Goal: Check status: Check status

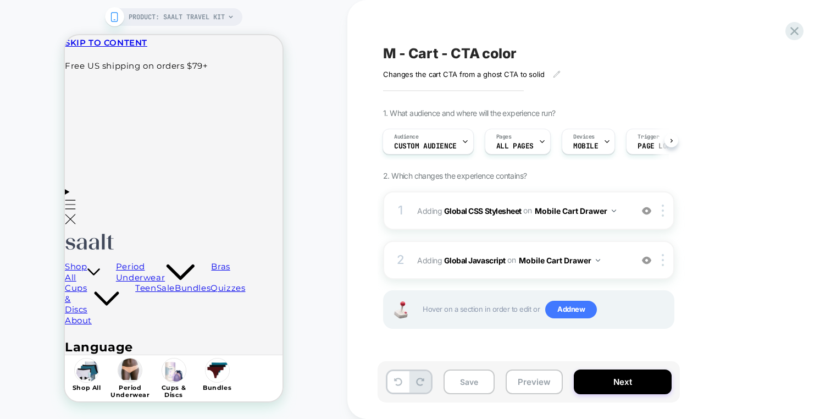
click at [798, 17] on div "M - Cart - CTA color Changes the cart CTA from a ghost CTA to solid Click to ed…" at bounding box center [590, 209] width 484 height 419
click at [798, 22] on div "M - Cart - CTA color Changes the cart CTA from a ghost CTA to solid Click to ed…" at bounding box center [590, 209] width 484 height 419
click at [798, 29] on icon at bounding box center [794, 31] width 15 height 15
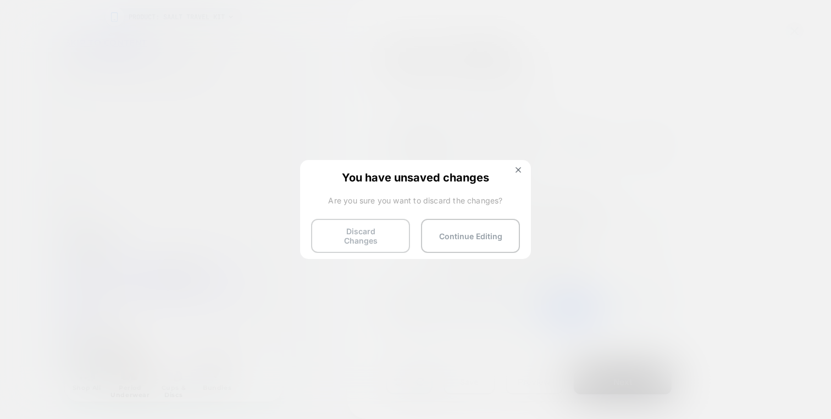
click at [393, 223] on button "Discard Changes" at bounding box center [360, 236] width 99 height 34
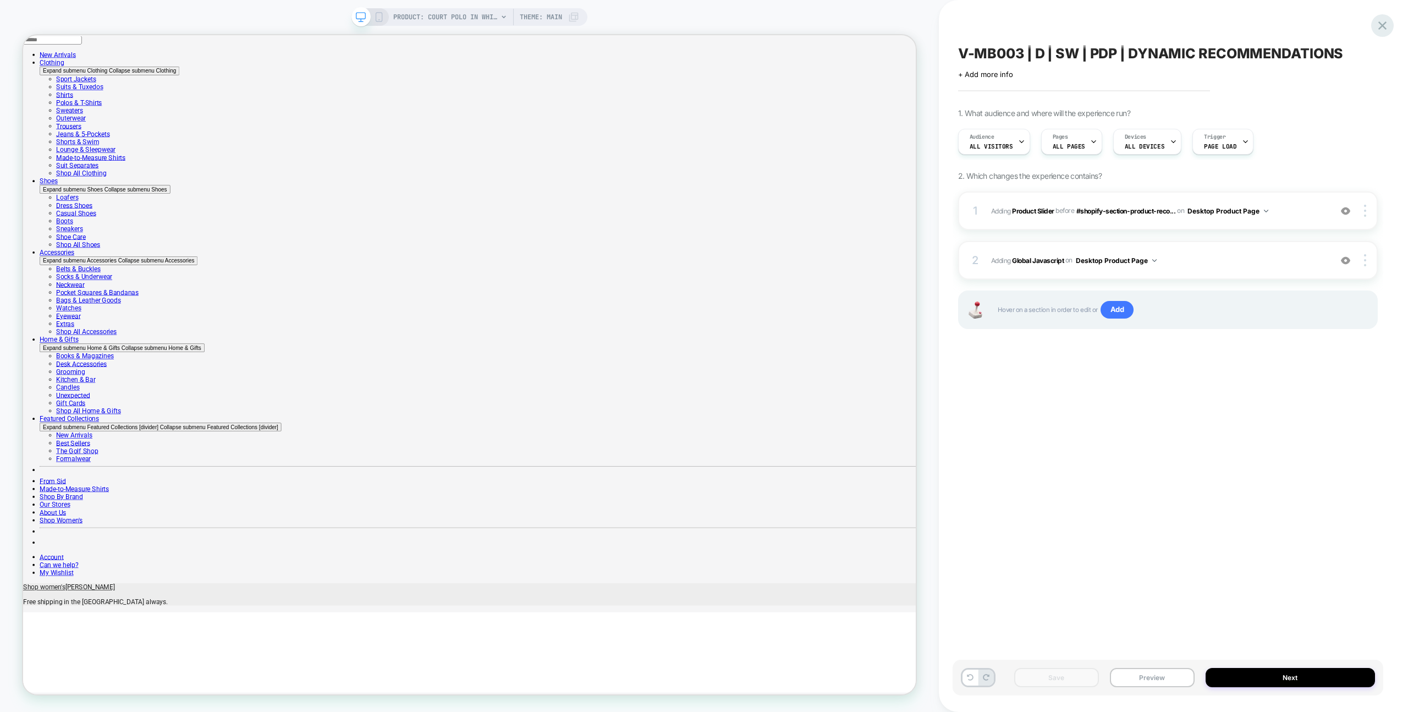
click at [1387, 28] on icon at bounding box center [1382, 25] width 15 height 15
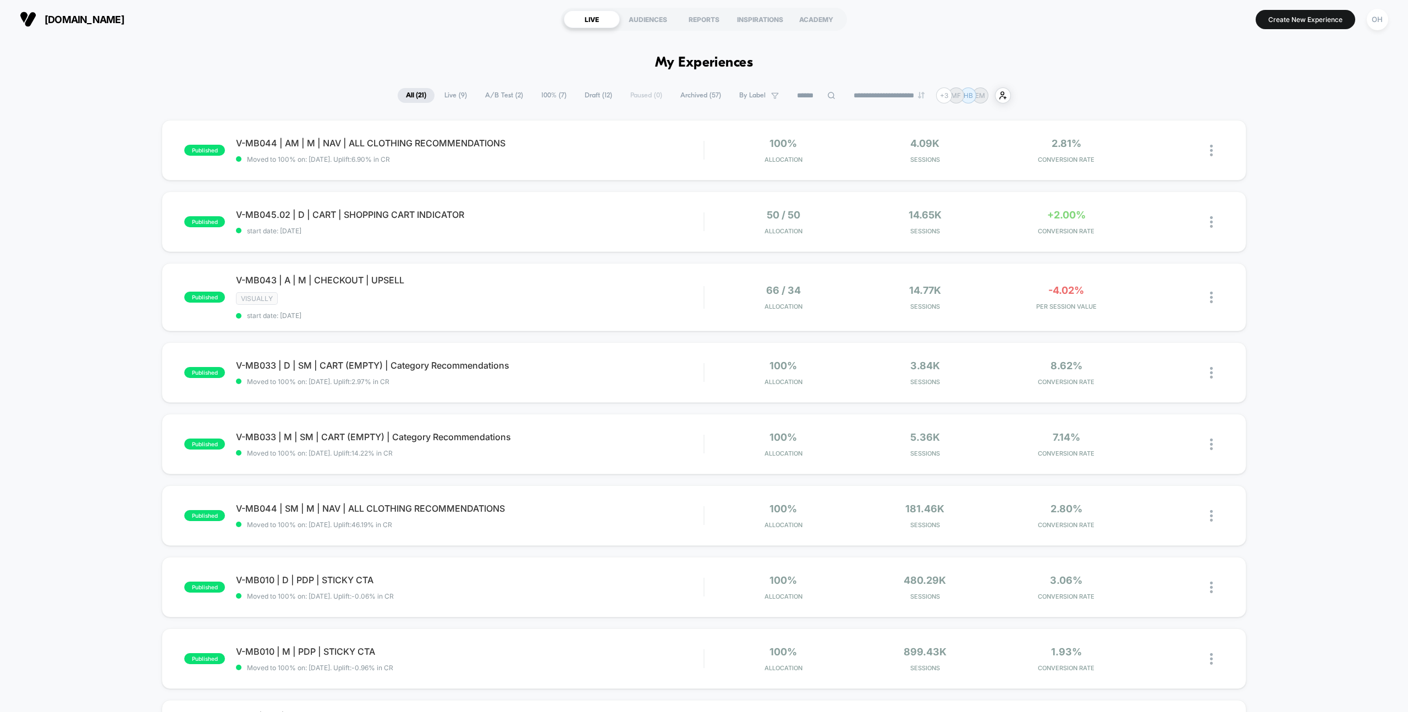
click at [559, 92] on span "100% ( 7 )" at bounding box center [554, 95] width 42 height 15
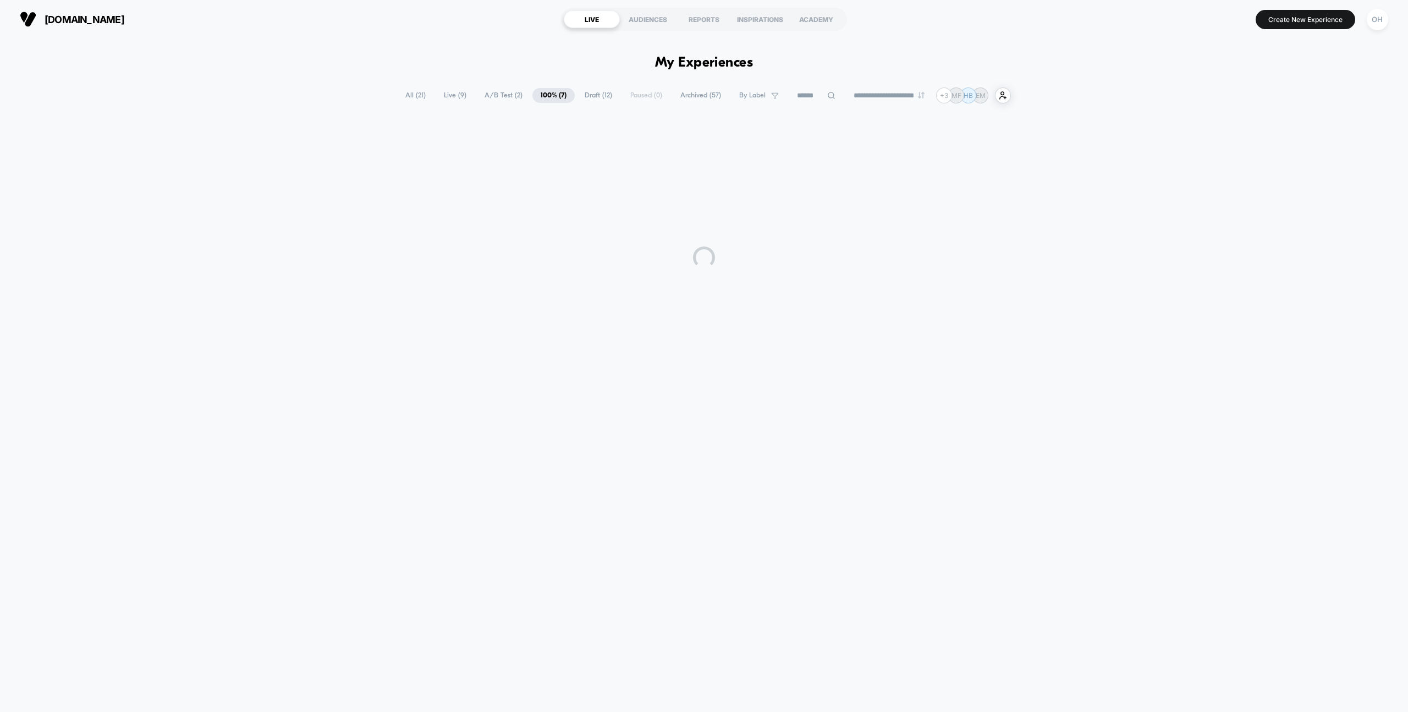
click at [584, 98] on span "Draft ( 12 )" at bounding box center [598, 95] width 44 height 15
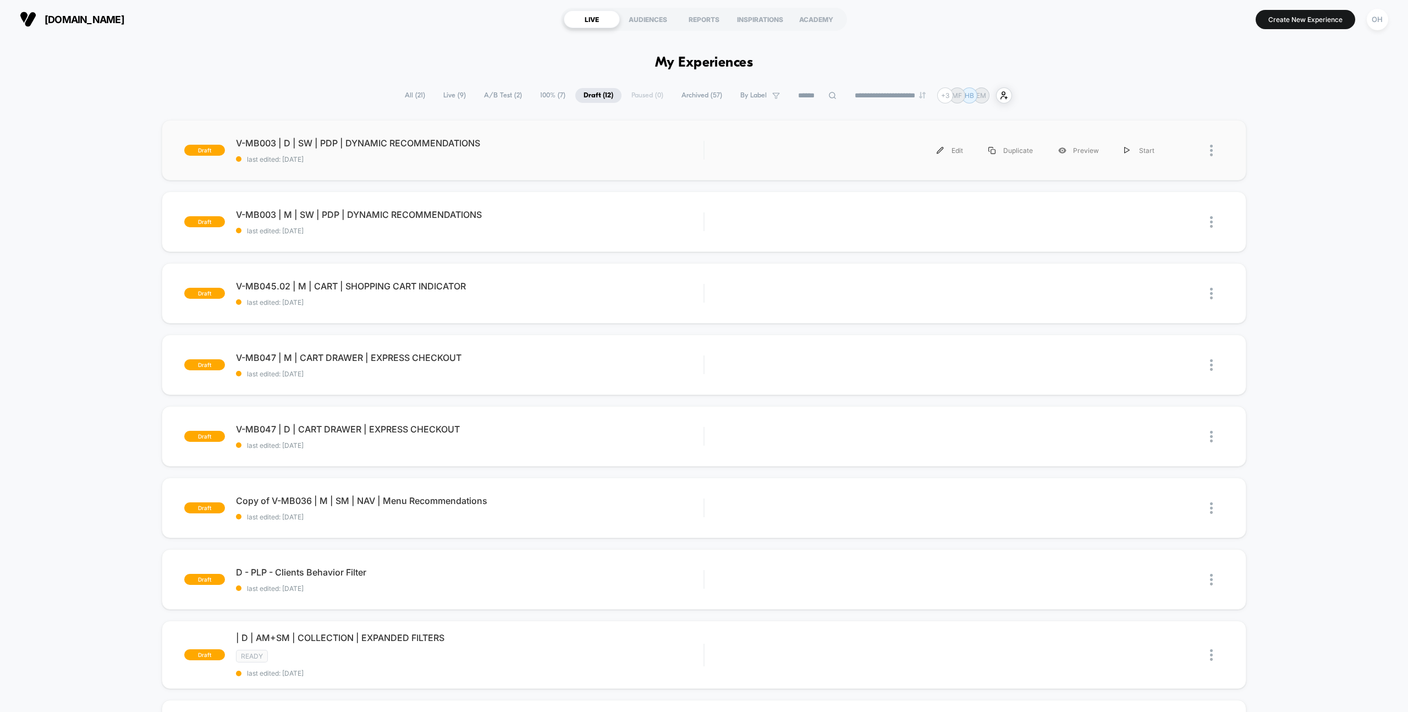
click at [593, 164] on div "draft V-MB003 | D | SW | PDP | DYNAMIC RECOMMENDATIONS last edited: 9/9/2025 Ed…" at bounding box center [704, 150] width 1084 height 60
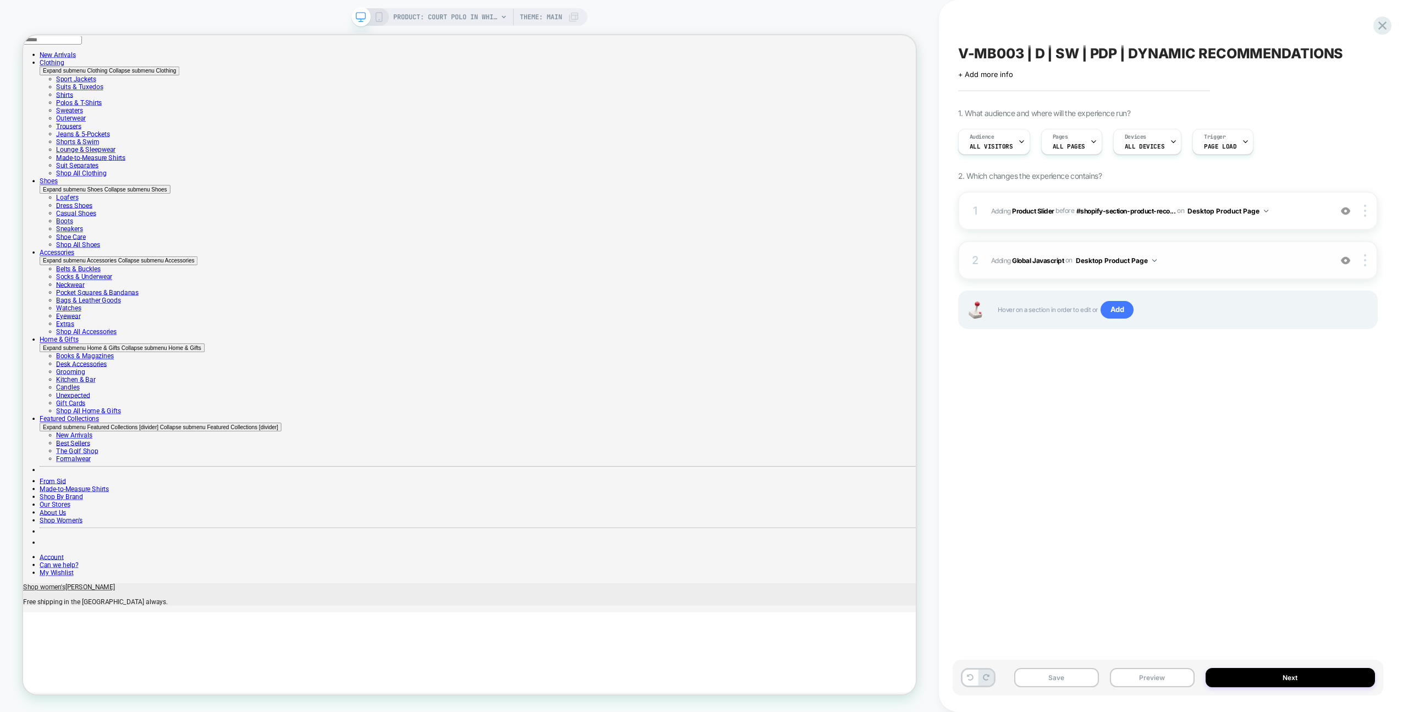
click at [1255, 276] on div "2 Adding Global Javascript on Desktop Product Page Add Before Add After Copy to…" at bounding box center [1168, 260] width 420 height 38
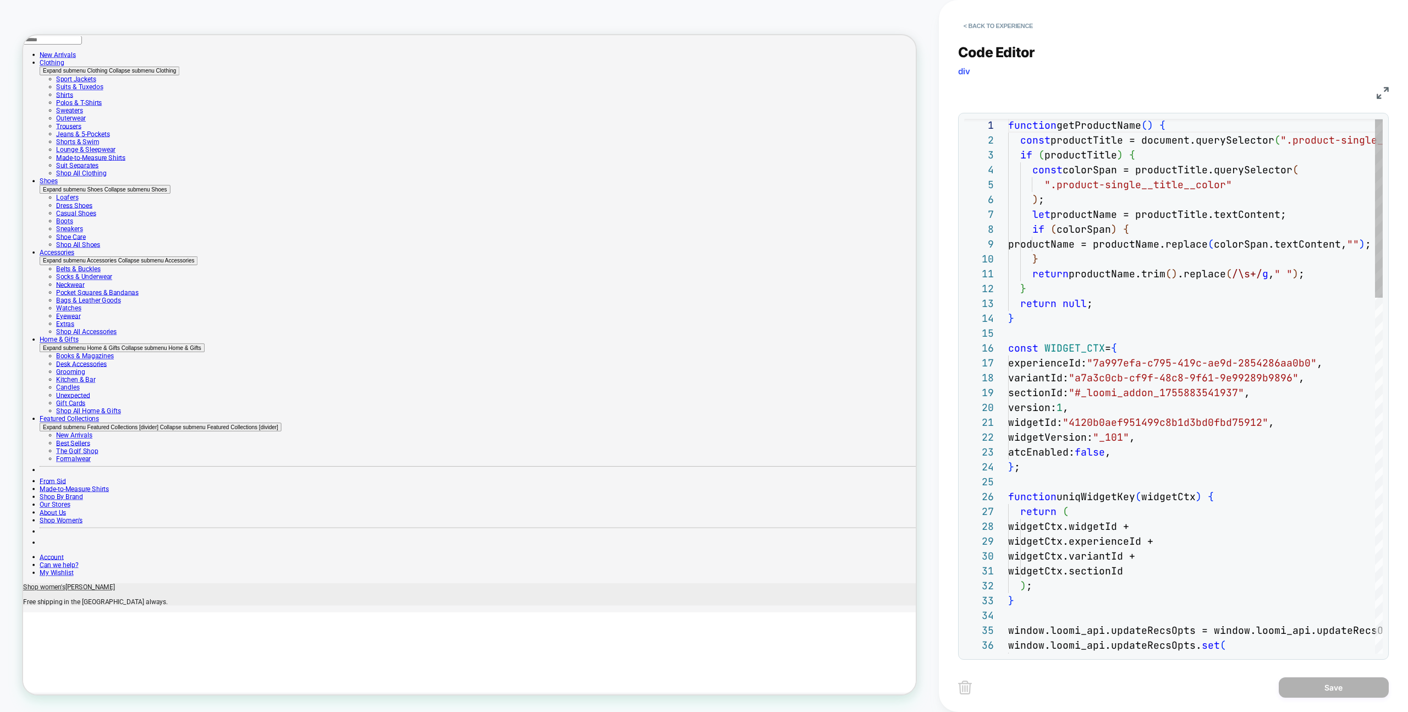
scroll to position [148, 0]
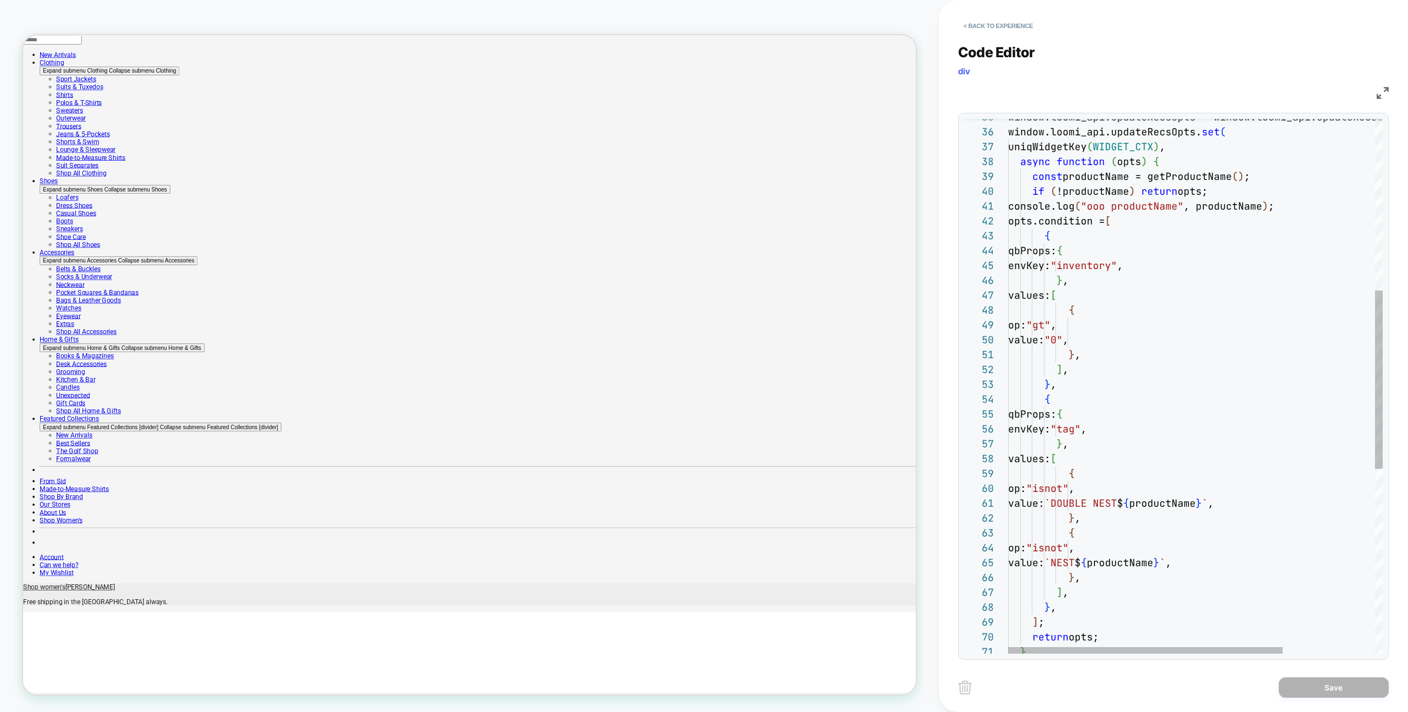
click at [1308, 204] on div "window.loomi_api.updateRecsOpts = window.loomi_api .updateRecsOpts || new Map (…" at bounding box center [1258, 406] width 500 height 1603
type textarea "**********"
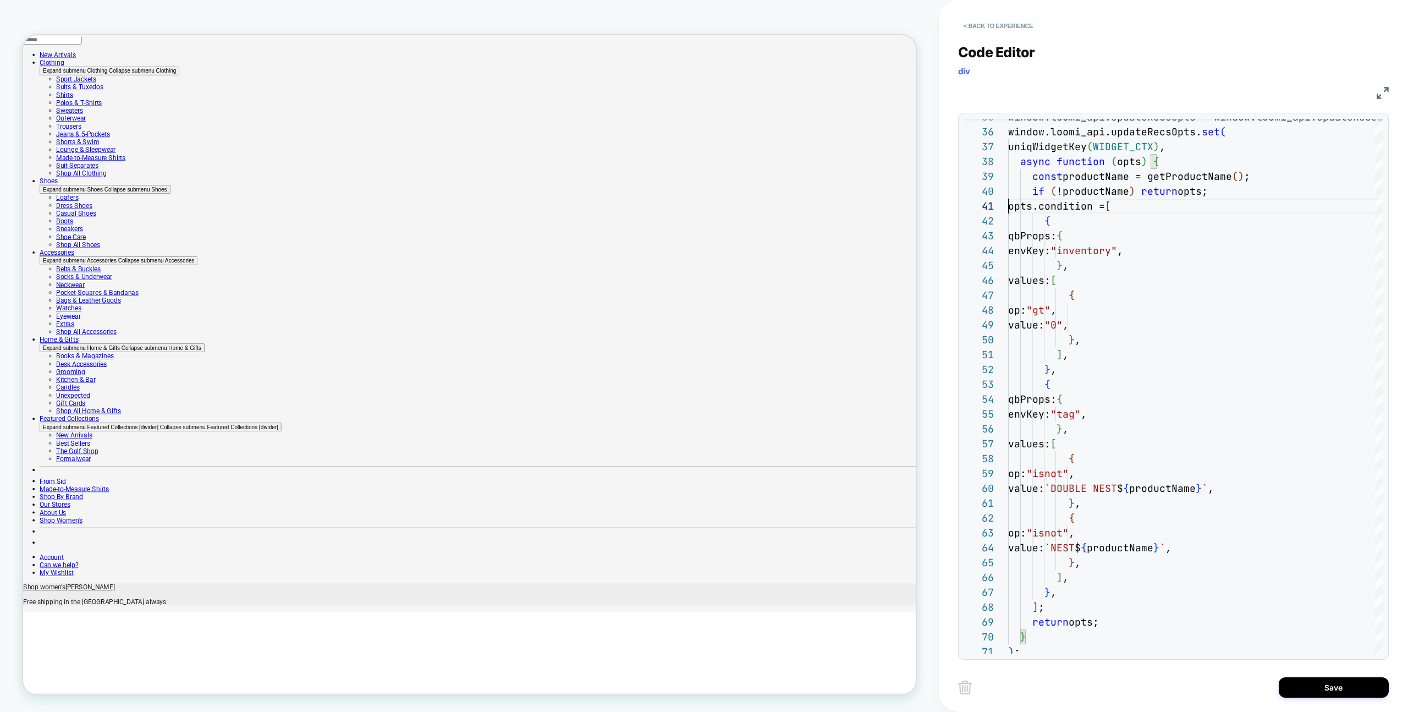
drag, startPoint x: 1324, startPoint y: 688, endPoint x: 1273, endPoint y: 689, distance: 51.1
click at [1324, 688] on button "Save" at bounding box center [1333, 687] width 110 height 20
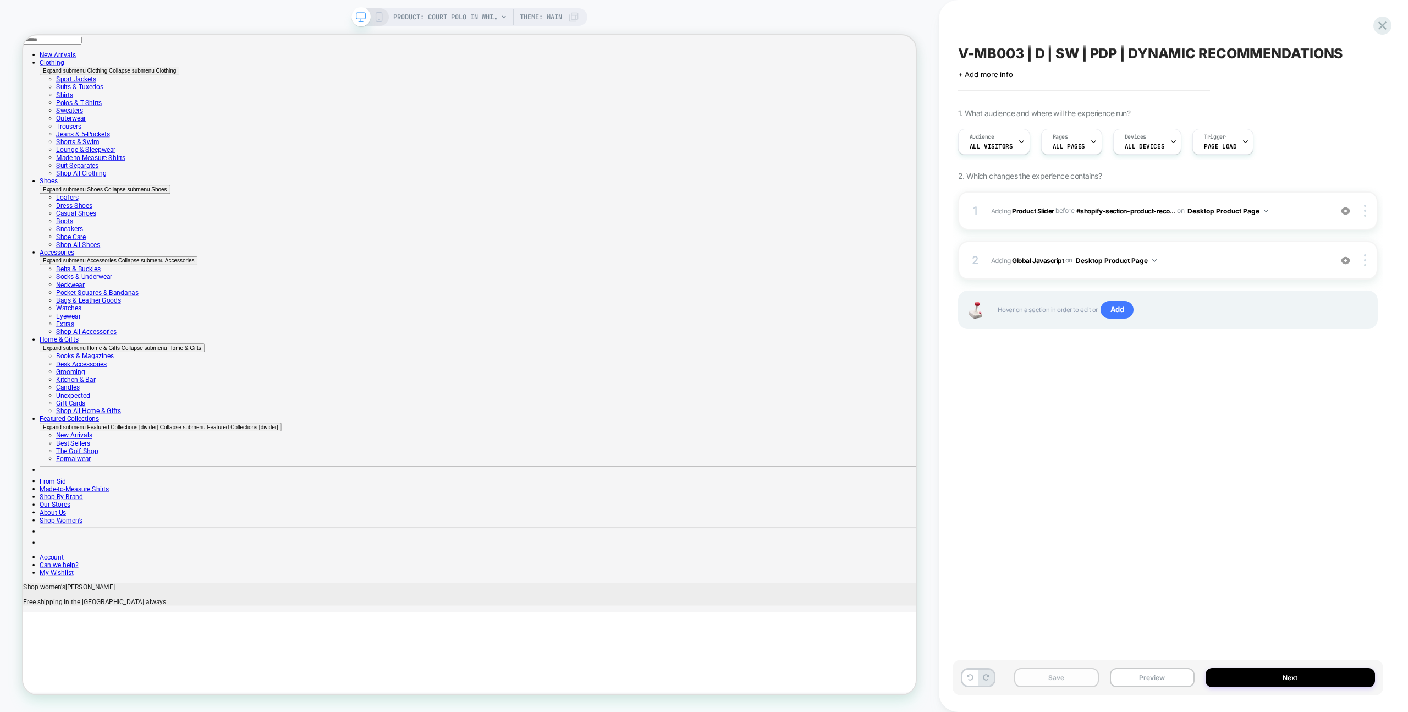
click at [1079, 687] on div "Save Preview Next" at bounding box center [1167, 677] width 431 height 36
click at [1078, 683] on button "Save" at bounding box center [1056, 677] width 85 height 19
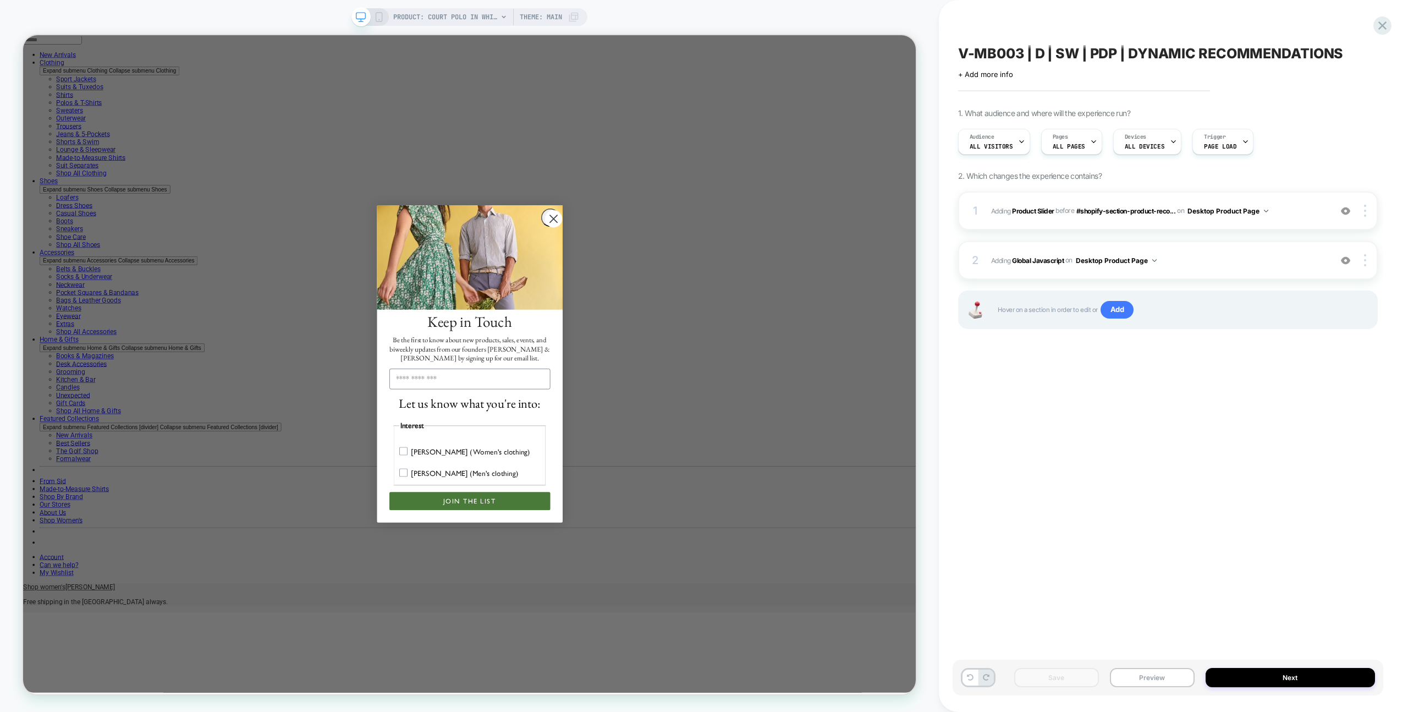
click at [1371, 14] on div "V-MB003 | D | SW | PDP | DYNAMIC RECOMMENDATIONS Click to edit experience detai…" at bounding box center [1167, 356] width 431 height 690
click at [1377, 18] on icon at bounding box center [1382, 25] width 15 height 15
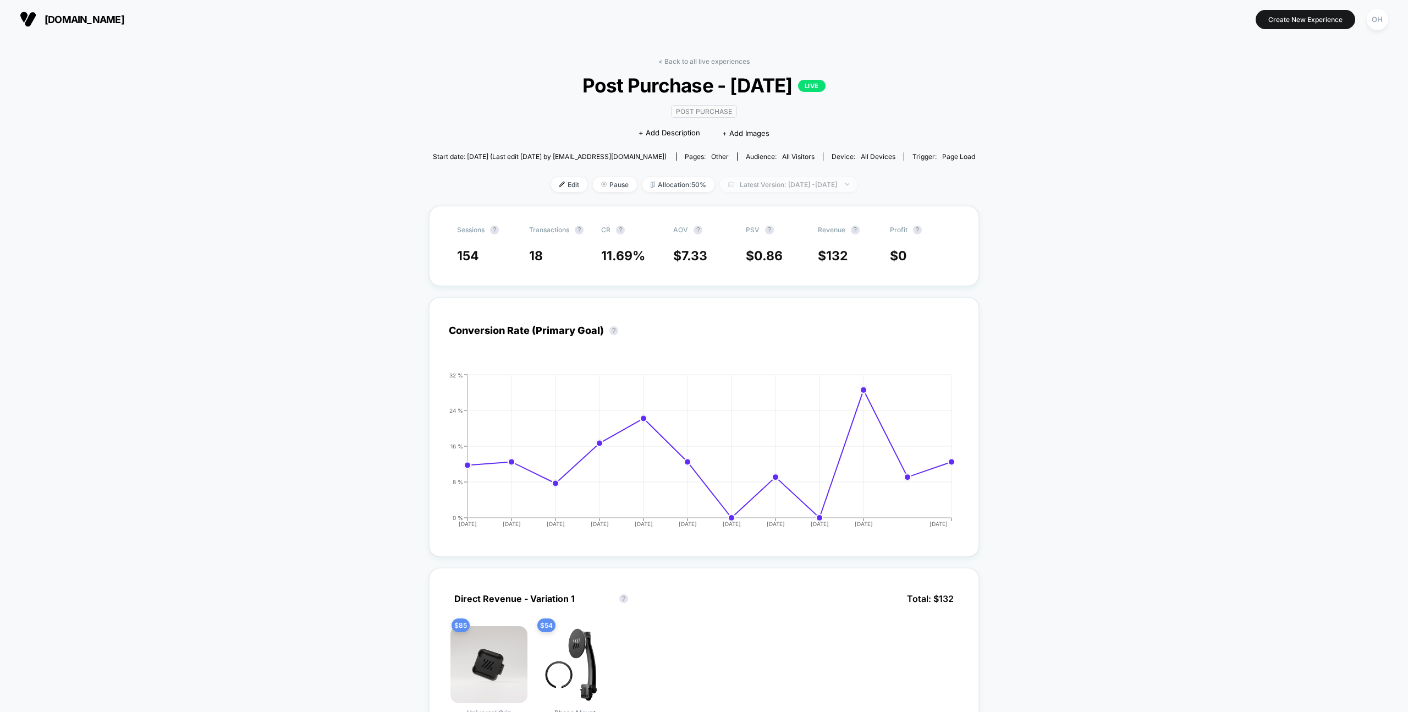
click at [832, 177] on span "Latest Version: Aug 29, 2025 - Sep 10, 2025" at bounding box center [788, 184] width 137 height 15
select select "*"
select select "****"
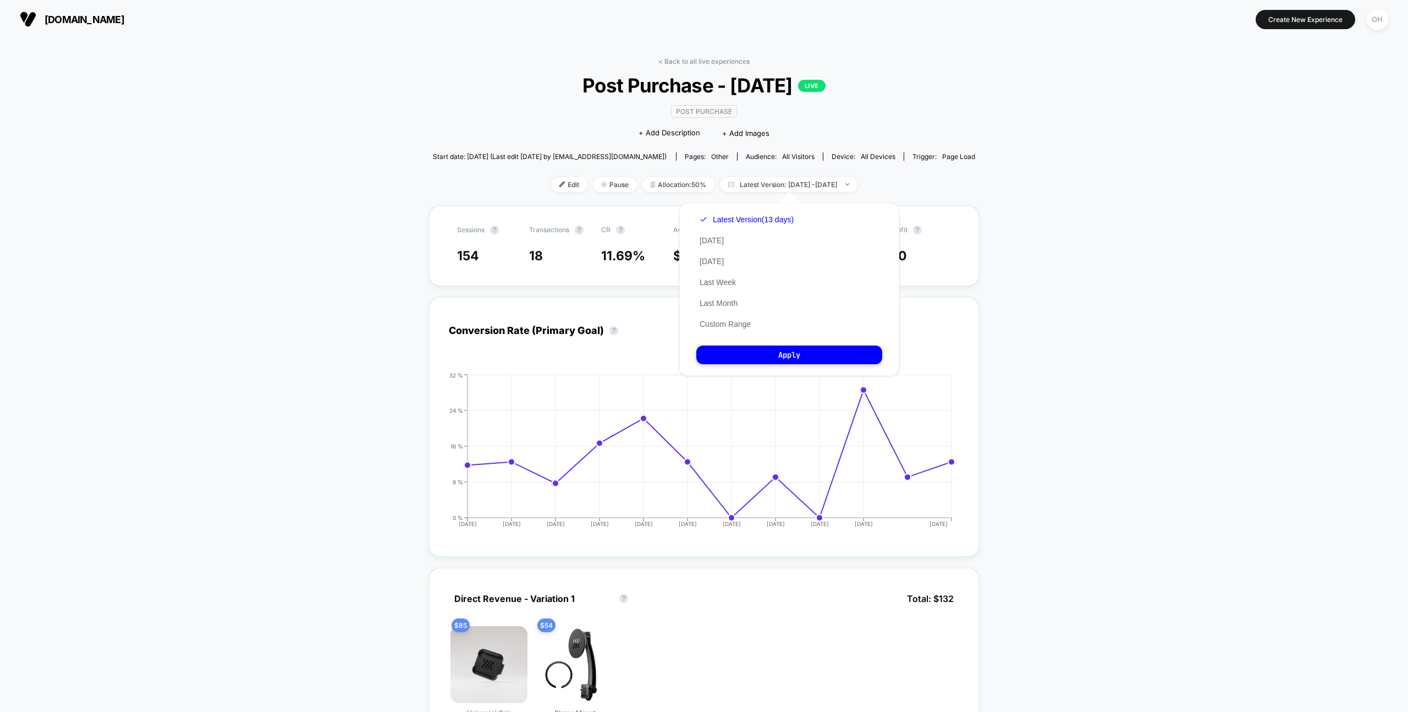
click at [748, 329] on div "Latest Version (13 days) Today Yesterday Last Week Last Month Custom Range" at bounding box center [746, 271] width 101 height 125
click at [747, 327] on button "Custom Range" at bounding box center [725, 324] width 58 height 10
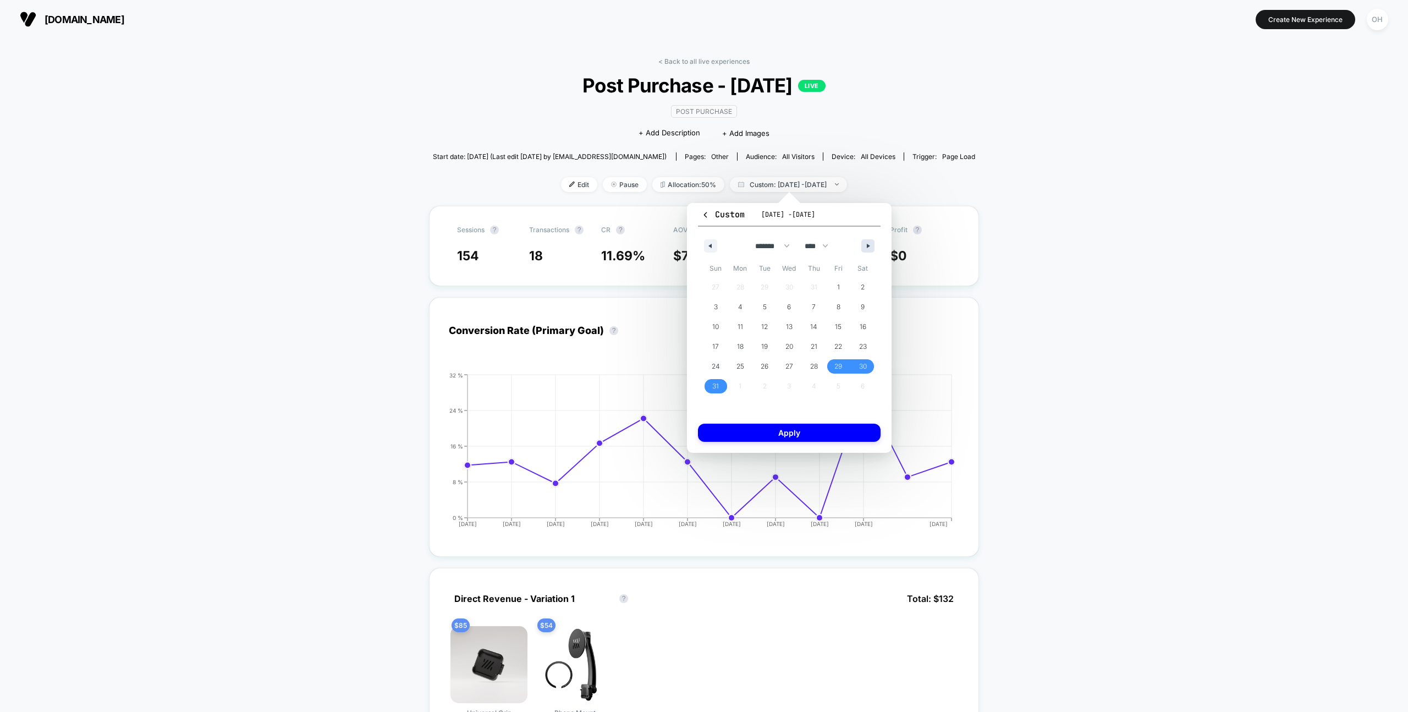
click at [867, 246] on icon "button" at bounding box center [869, 246] width 5 height 4
select select "*"
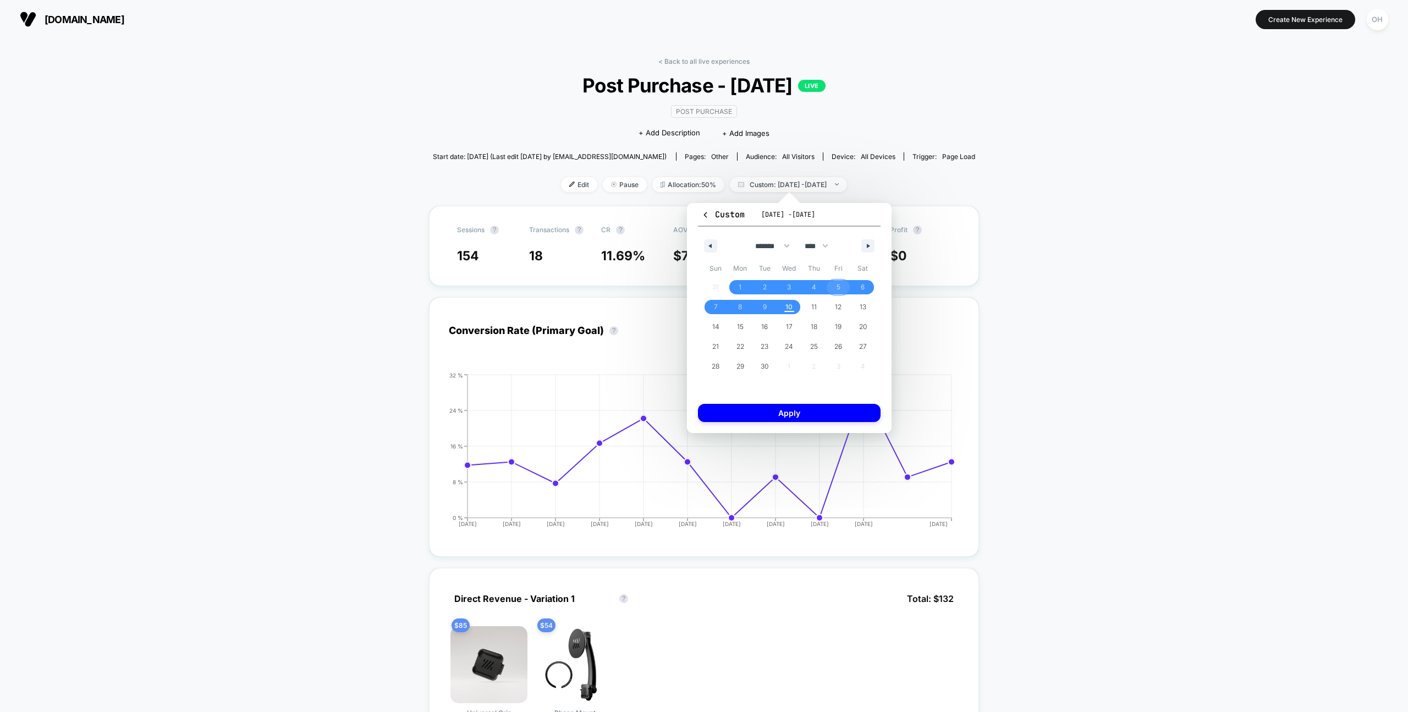
click at [842, 289] on span "5" at bounding box center [838, 287] width 25 height 14
click at [866, 284] on span "6" at bounding box center [862, 287] width 25 height 14
drag, startPoint x: 747, startPoint y: 305, endPoint x: 795, endPoint y: 431, distance: 135.4
click at [747, 305] on span "8" at bounding box center [740, 307] width 25 height 14
click at [859, 285] on span "6" at bounding box center [862, 287] width 25 height 14
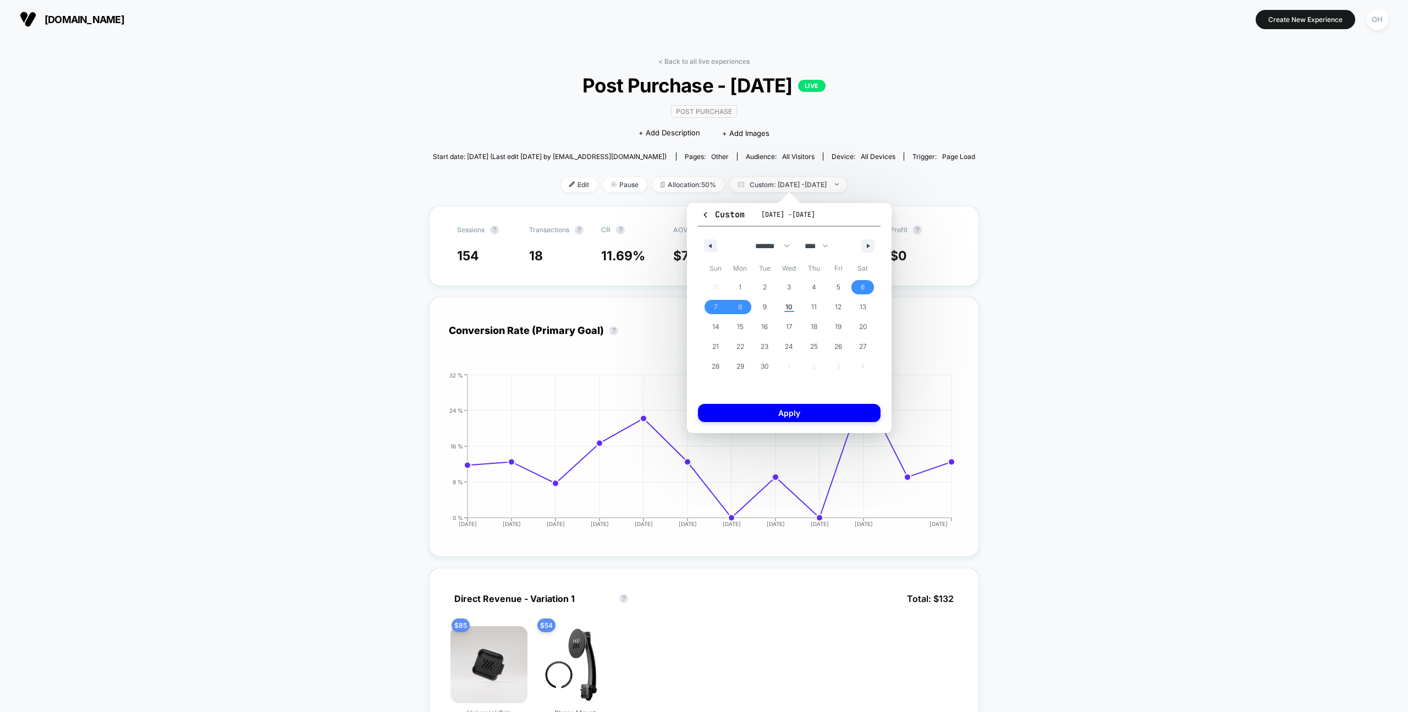
click at [852, 410] on button "Apply" at bounding box center [789, 413] width 183 height 18
